Goal: Transaction & Acquisition: Purchase product/service

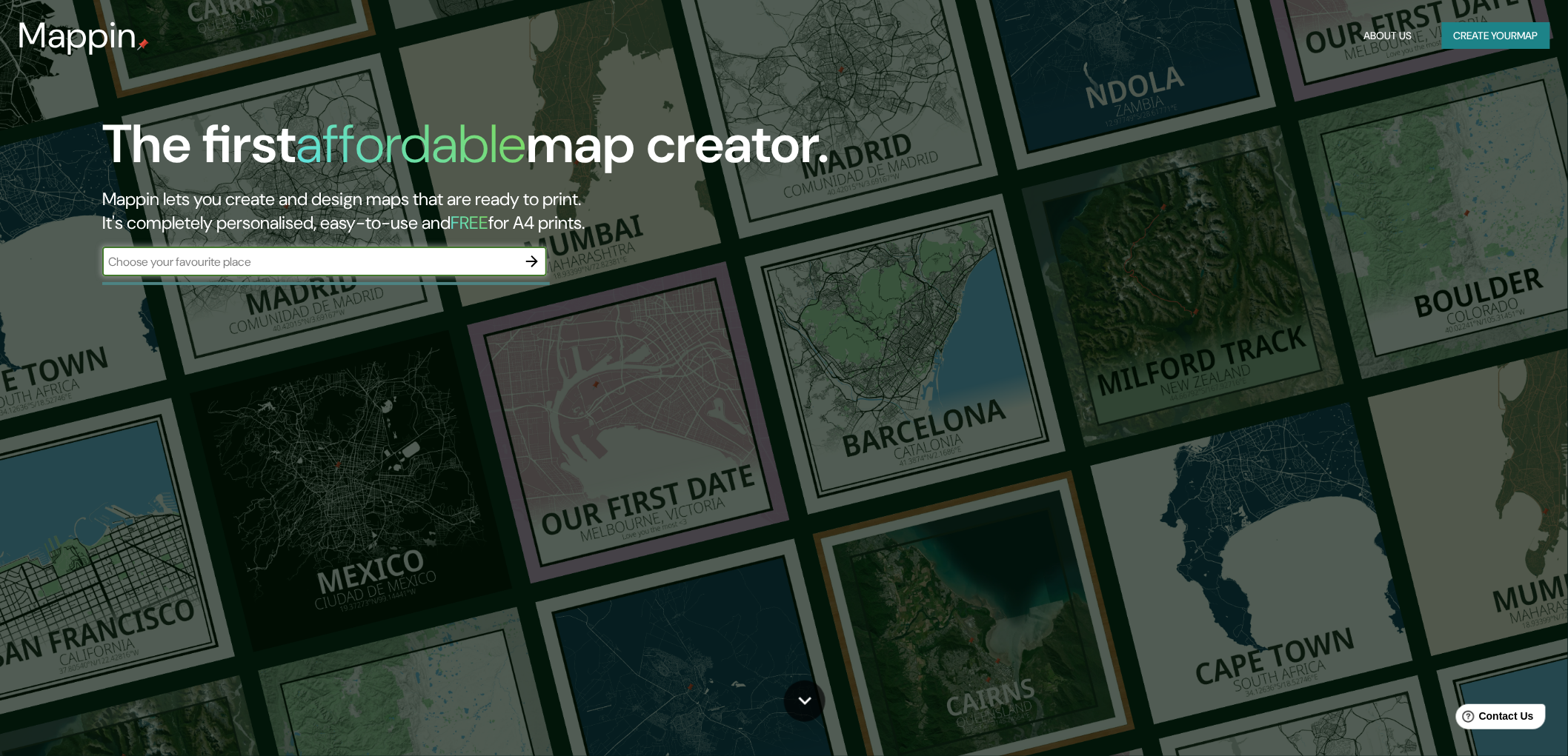
click at [358, 268] on input "text" at bounding box center [310, 262] width 415 height 17
type input "[GEOGRAPHIC_DATA][PERSON_NAME]"
click at [530, 254] on icon "button" at bounding box center [531, 261] width 18 height 18
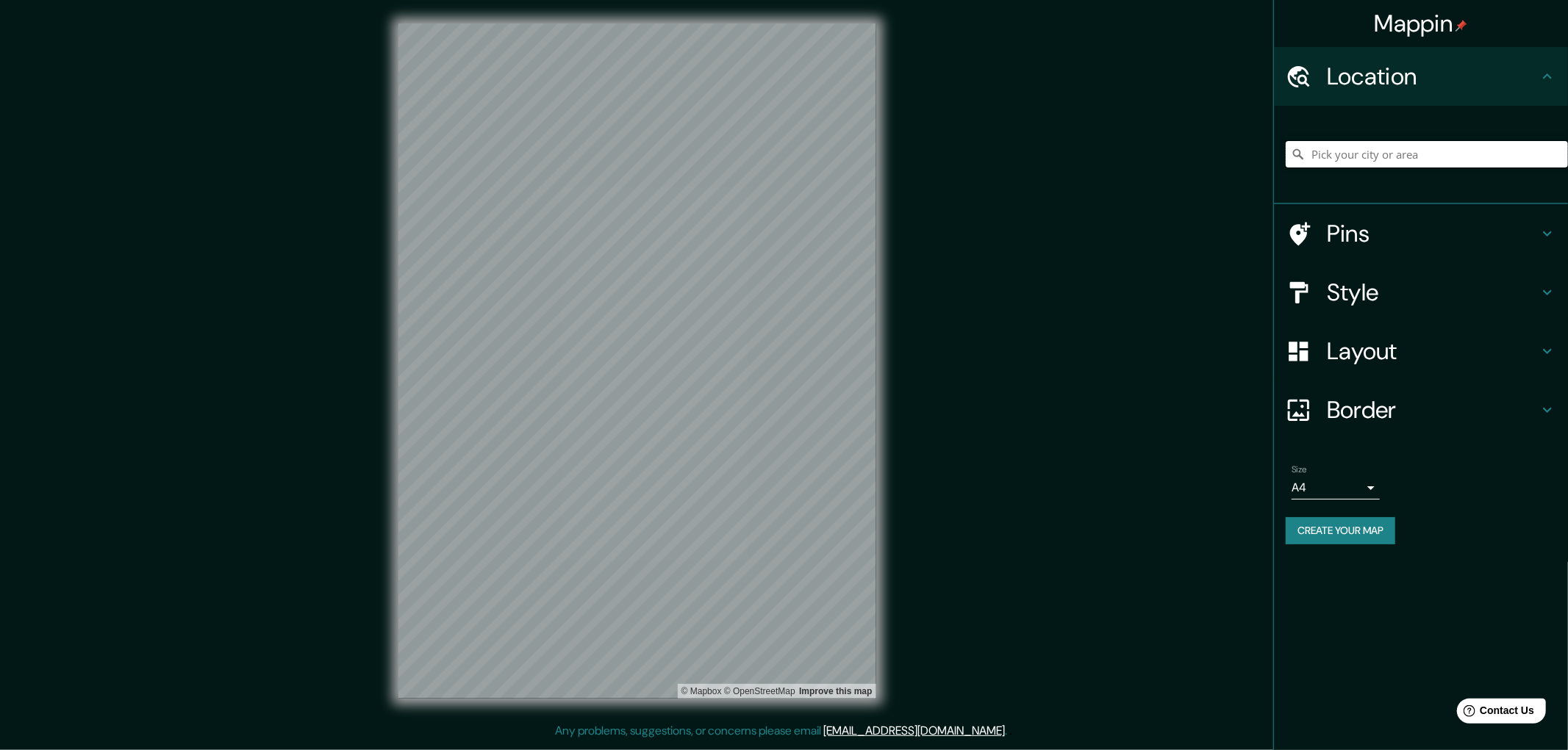
click at [1329, 154] on input "Pick your city or area" at bounding box center [1427, 154] width 282 height 27
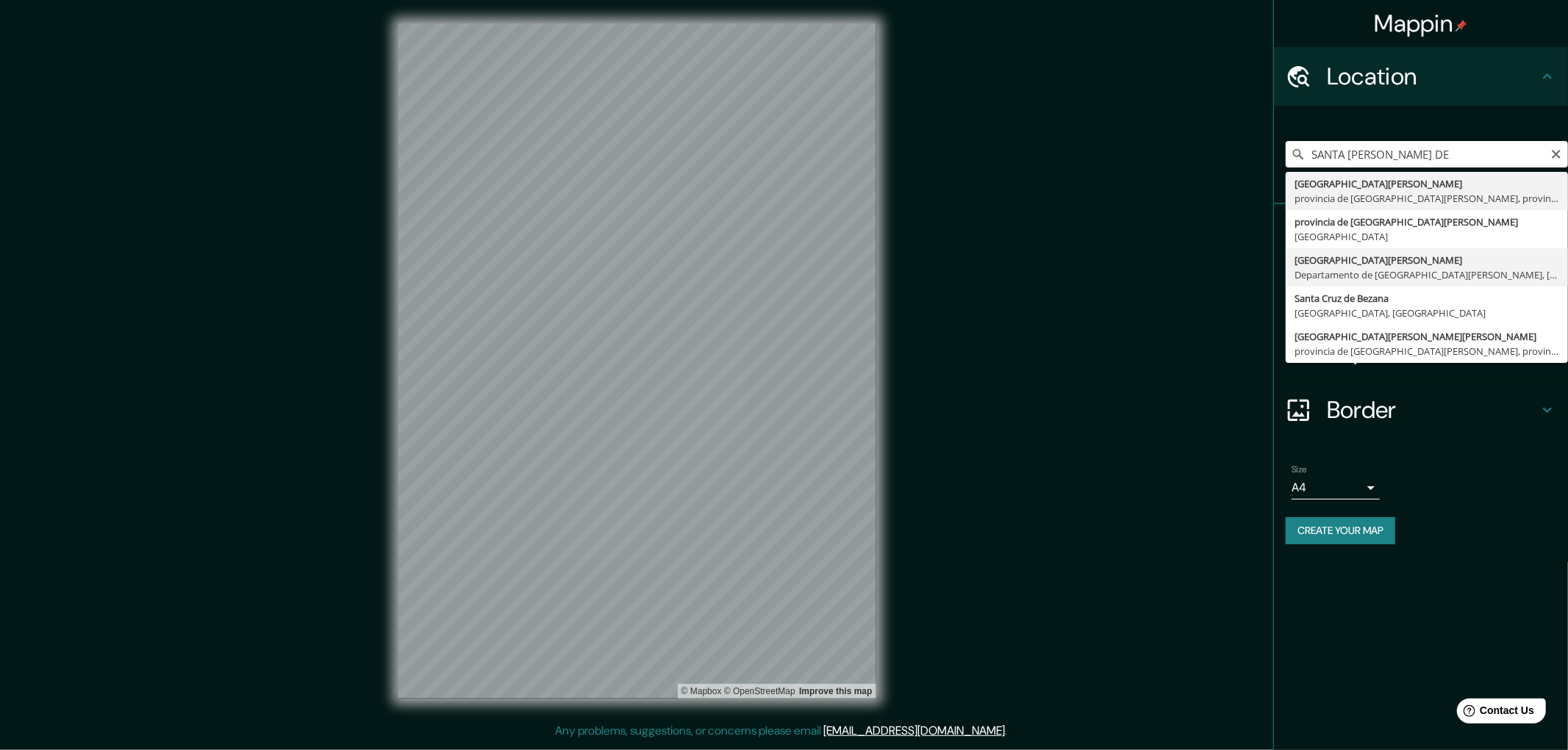
type input "[GEOGRAPHIC_DATA][PERSON_NAME], [GEOGRAPHIC_DATA][PERSON_NAME], [GEOGRAPHIC_DAT…"
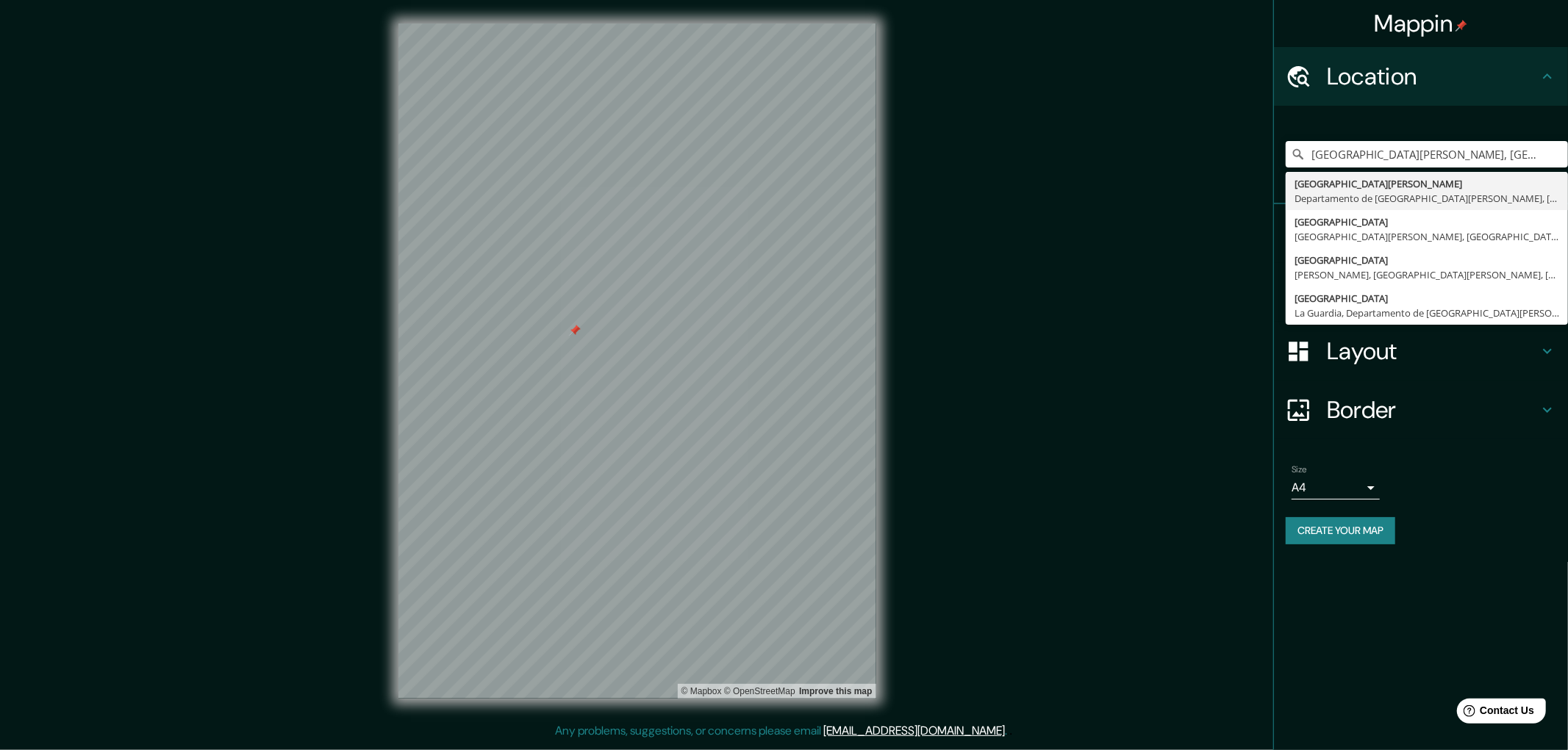
click at [1336, 484] on body "Mappin Location [GEOGRAPHIC_DATA][PERSON_NAME], [GEOGRAPHIC_DATA][PERSON_NAME],…" at bounding box center [784, 375] width 1568 height 750
click at [637, 357] on div at bounding box center [784, 375] width 1568 height 750
drag, startPoint x: 1077, startPoint y: 401, endPoint x: 1087, endPoint y: 391, distance: 14.1
click at [1082, 393] on div "Mappin Location [GEOGRAPHIC_DATA][PERSON_NAME], [GEOGRAPHIC_DATA][PERSON_NAME],…" at bounding box center [784, 373] width 1568 height 746
click at [1563, 149] on input "[GEOGRAPHIC_DATA][PERSON_NAME], [GEOGRAPHIC_DATA][PERSON_NAME], [GEOGRAPHIC_DAT…" at bounding box center [1427, 154] width 282 height 27
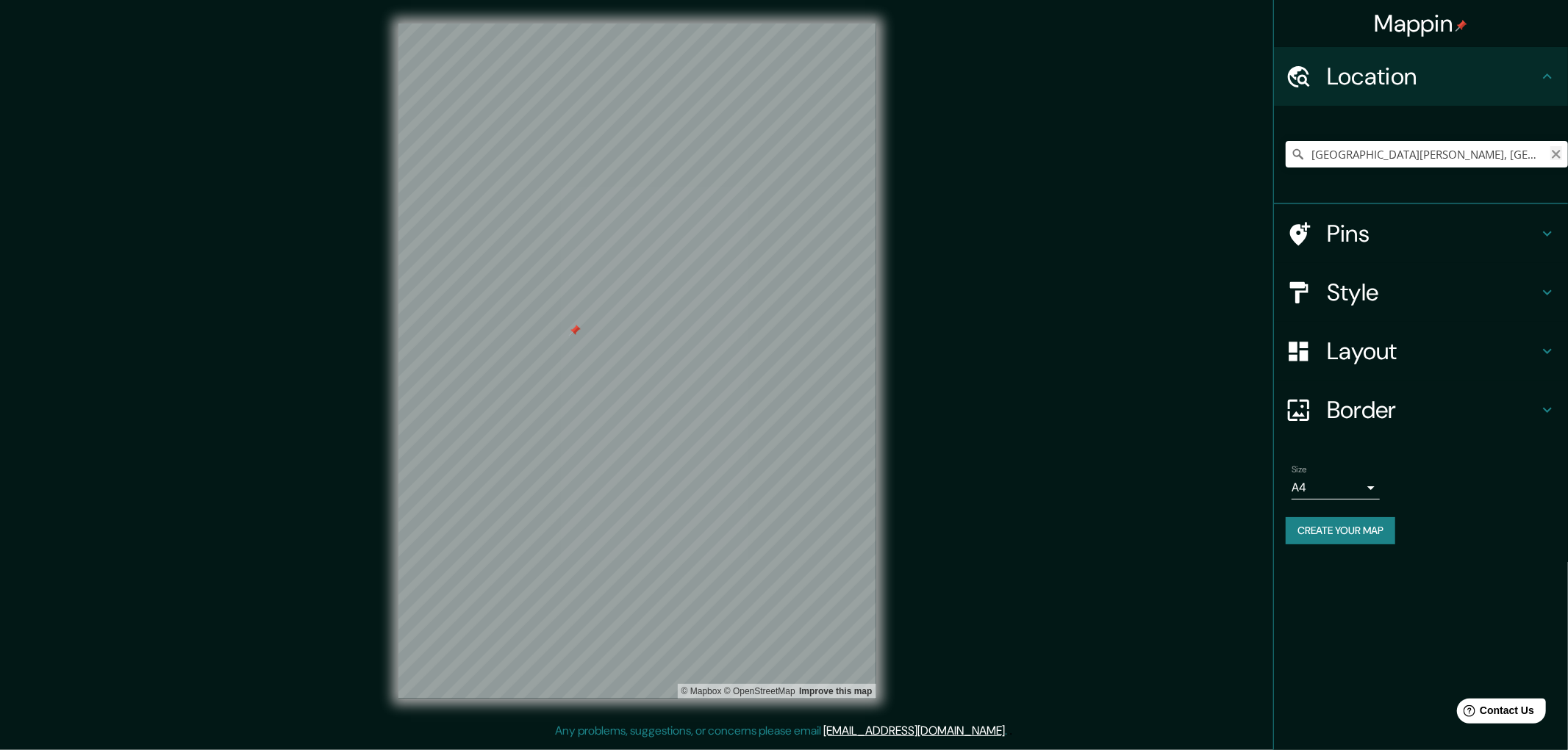
click at [1556, 151] on icon "Clear" at bounding box center [1556, 154] width 12 height 12
click at [901, 260] on div "Mappin Location [GEOGRAPHIC_DATA][PERSON_NAME][PERSON_NAME], [GEOGRAPHIC_DATA] …" at bounding box center [784, 373] width 1568 height 746
